Goal: Transaction & Acquisition: Purchase product/service

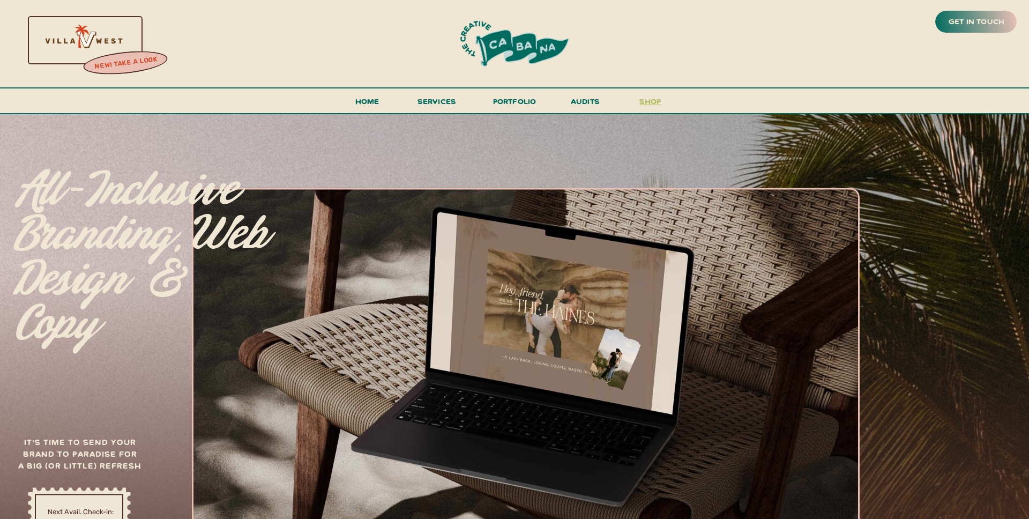
click at [644, 99] on h3 "shop" at bounding box center [649, 103] width 51 height 19
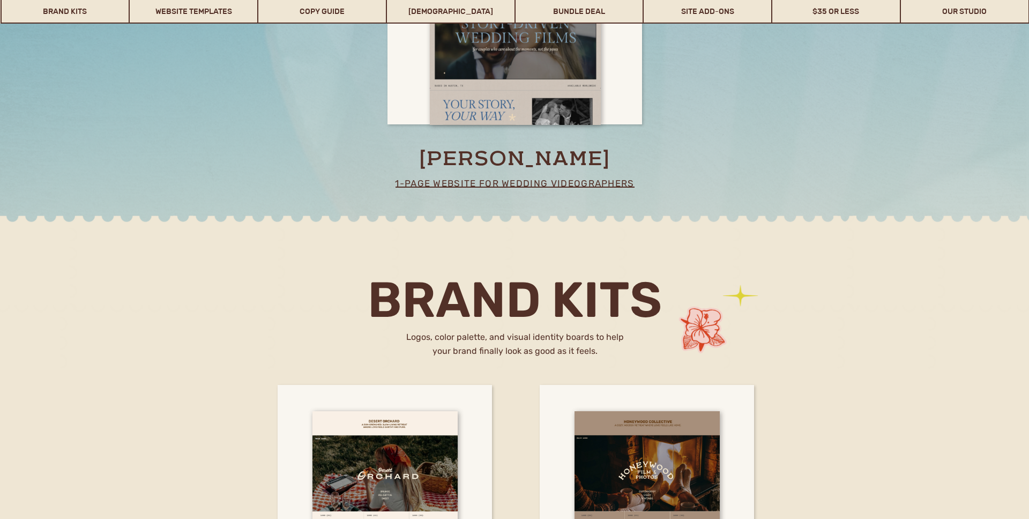
scroll to position [1945, 0]
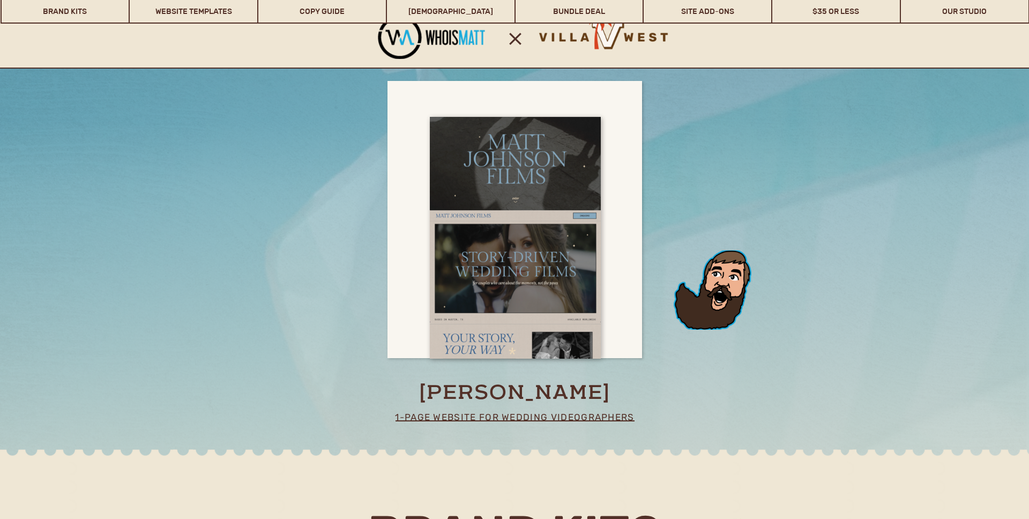
click at [722, 292] on div at bounding box center [713, 289] width 78 height 79
click at [532, 414] on p "1-page website for wedding videographers" at bounding box center [514, 417] width 241 height 16
click at [509, 421] on p "1-page website for wedding videographers" at bounding box center [514, 417] width 241 height 16
click at [503, 417] on p "1-page website for wedding videographers" at bounding box center [514, 417] width 241 height 16
click at [502, 372] on div at bounding box center [518, 301] width 1036 height 362
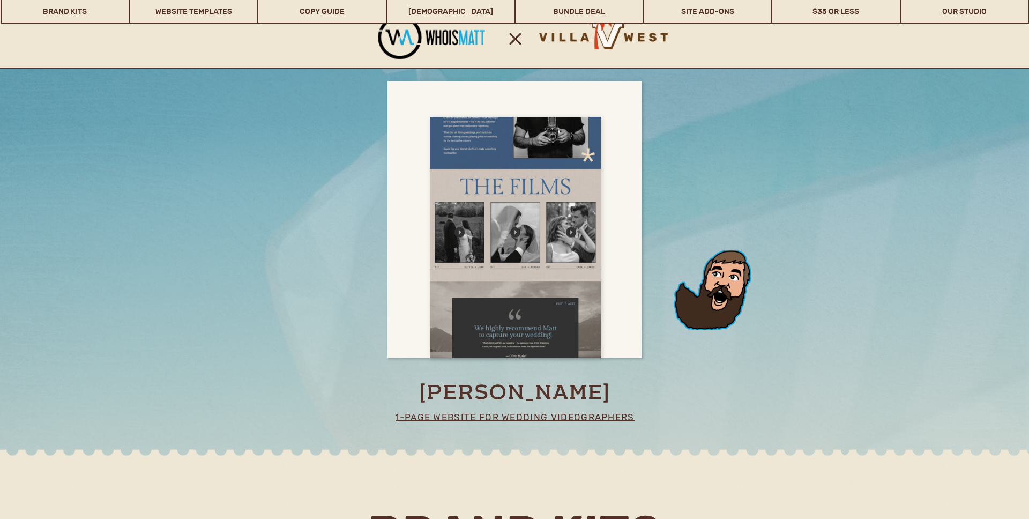
click at [510, 243] on div at bounding box center [515, 238] width 171 height 242
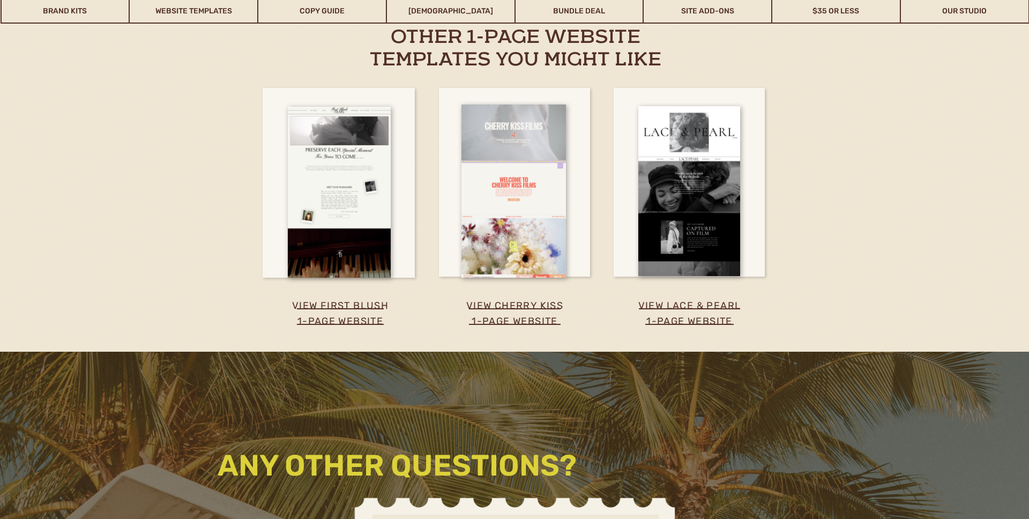
scroll to position [2117, 0]
